Goal: Find specific page/section: Find specific page/section

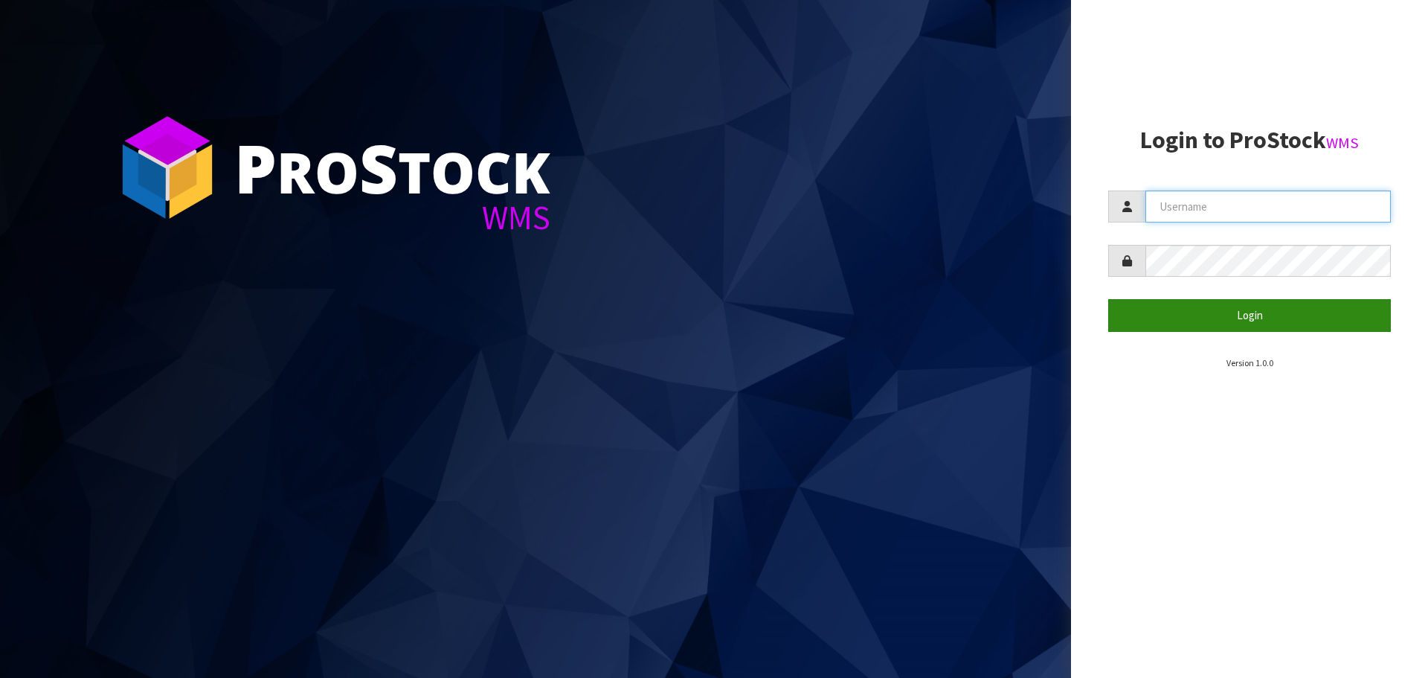
type input "[PERSON_NAME]"
click at [1178, 310] on button "Login" at bounding box center [1249, 315] width 283 height 32
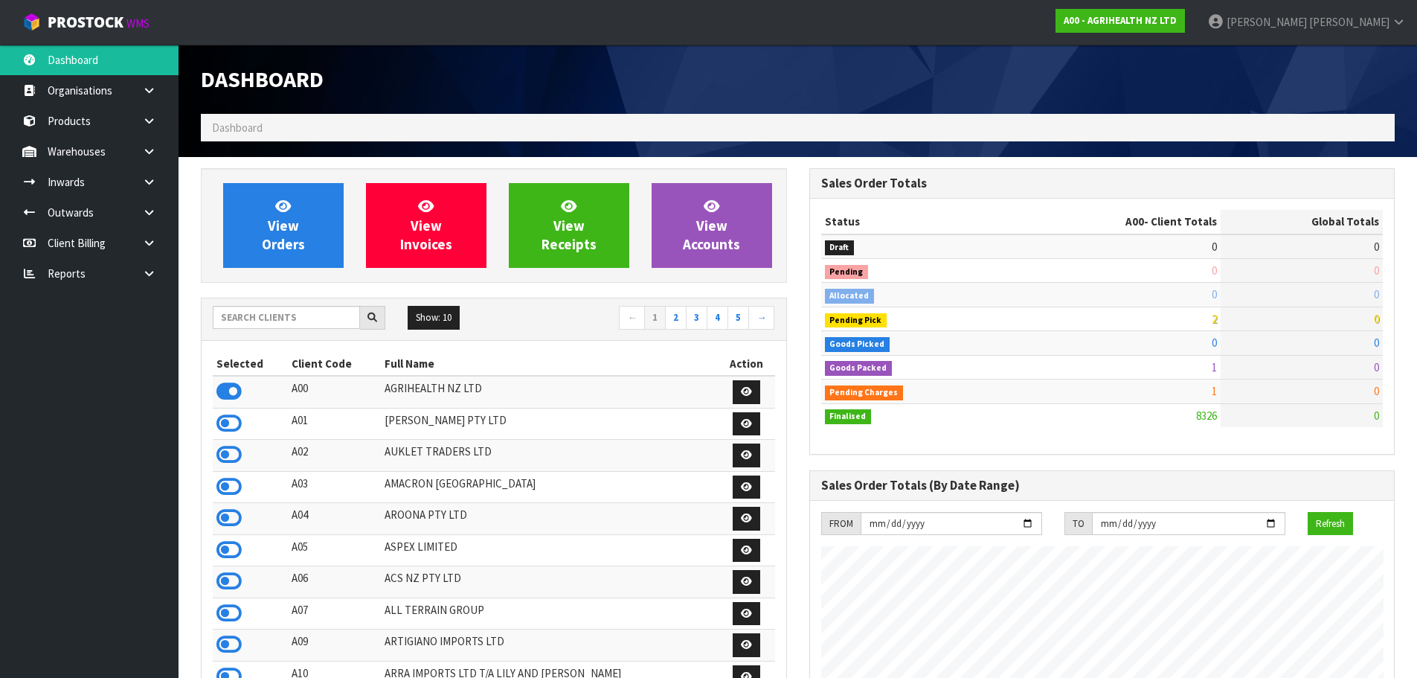
scroll to position [1127, 608]
click at [303, 310] on input "text" at bounding box center [286, 317] width 147 height 23
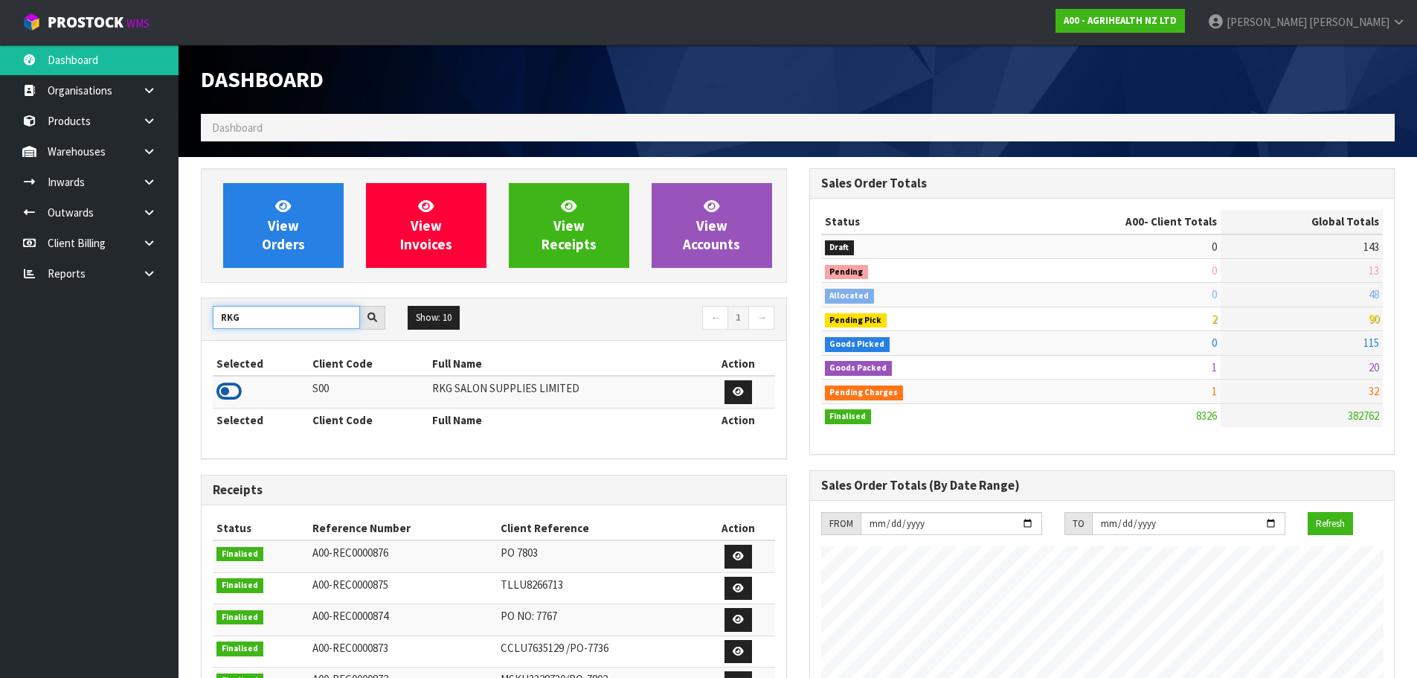
type input "RKG"
click at [234, 396] on icon at bounding box center [228, 391] width 25 height 22
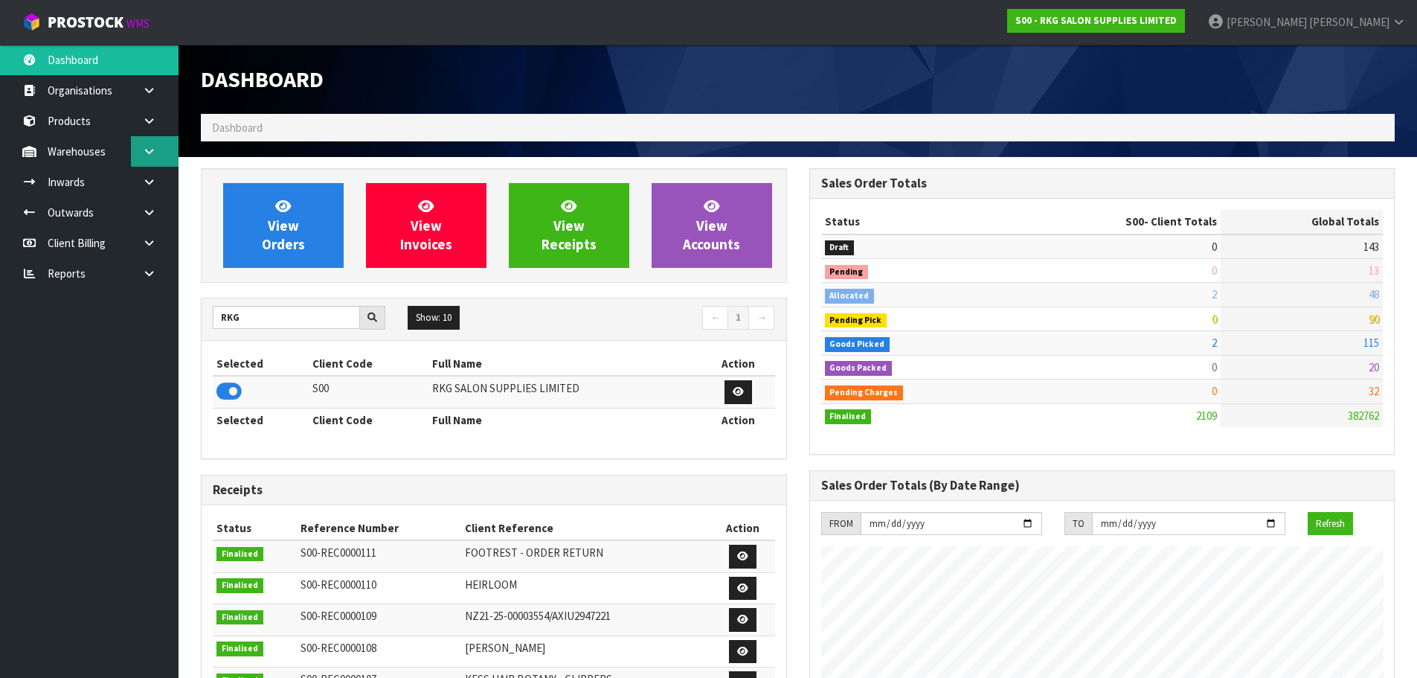
click at [149, 155] on icon at bounding box center [149, 151] width 14 height 11
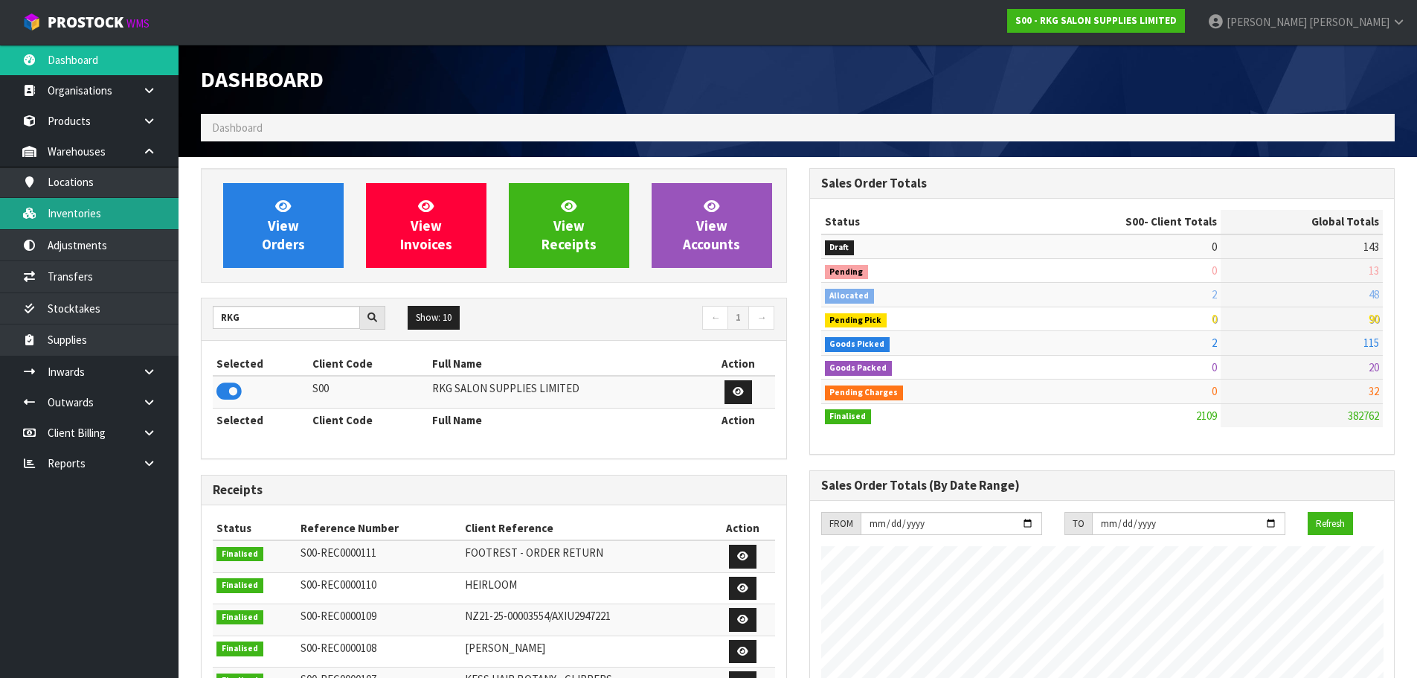
click at [105, 217] on link "Inventories" at bounding box center [89, 213] width 178 height 30
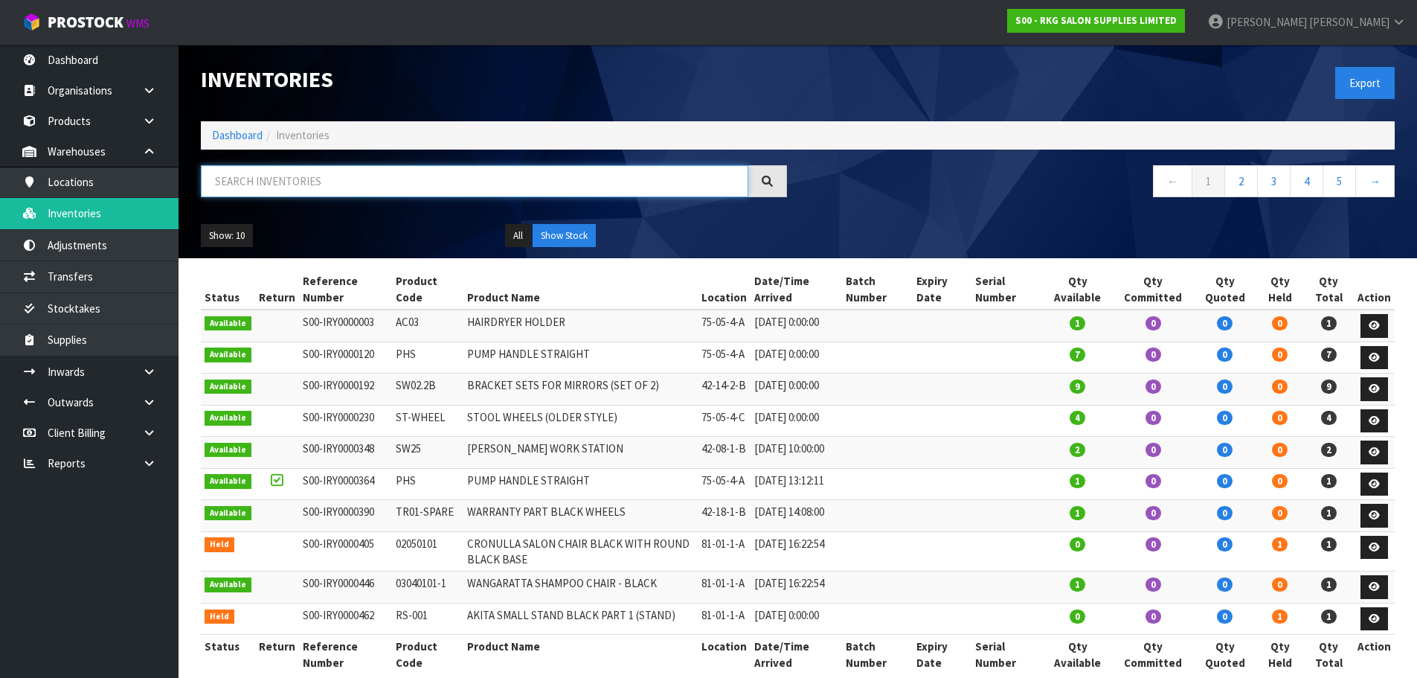
click at [281, 188] on input "text" at bounding box center [474, 181] width 547 height 32
click at [238, 171] on input "text" at bounding box center [474, 181] width 547 height 32
